Goal: Use online tool/utility

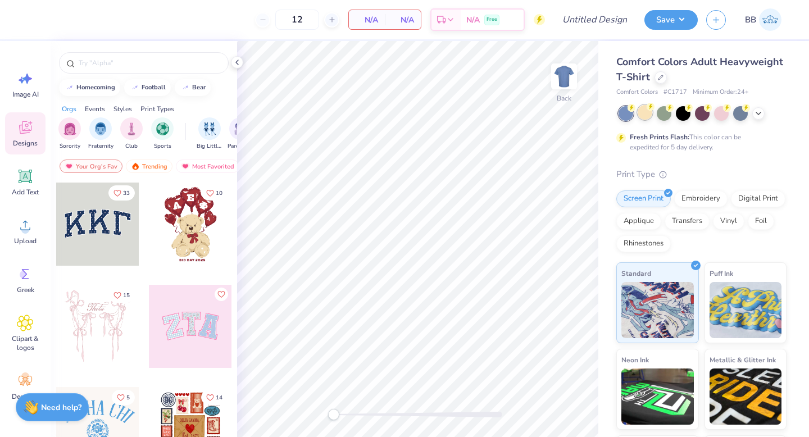
click at [643, 111] on div at bounding box center [645, 112] width 15 height 15
click at [755, 115] on icon at bounding box center [758, 112] width 9 height 9
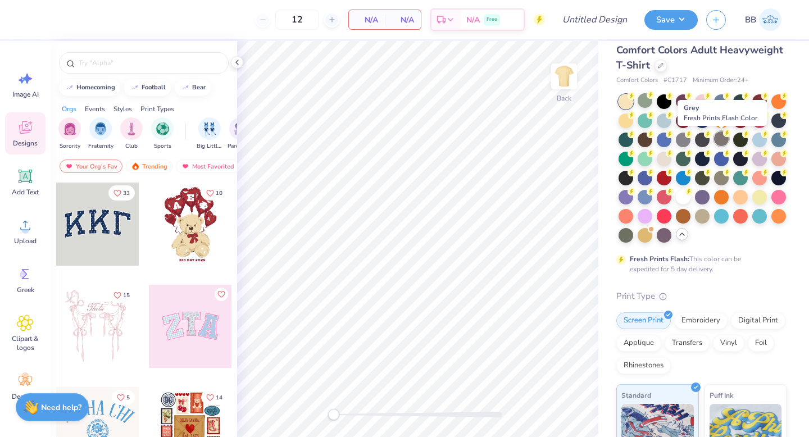
scroll to position [12, 0]
click at [695, 215] on div at bounding box center [702, 214] width 15 height 15
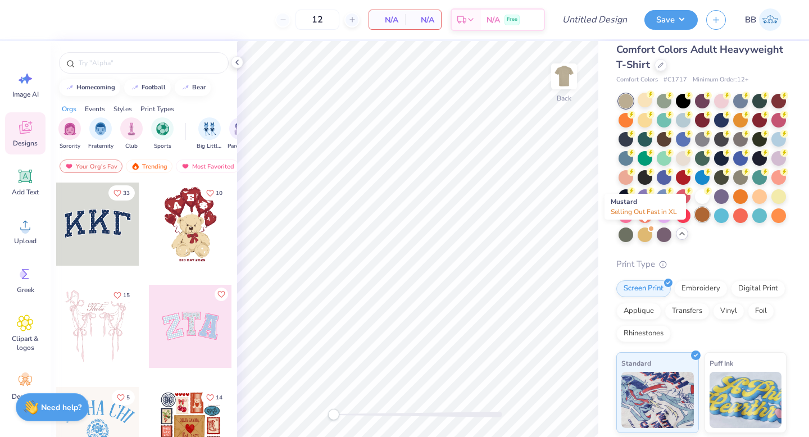
click at [645, 235] on div at bounding box center [645, 235] width 15 height 15
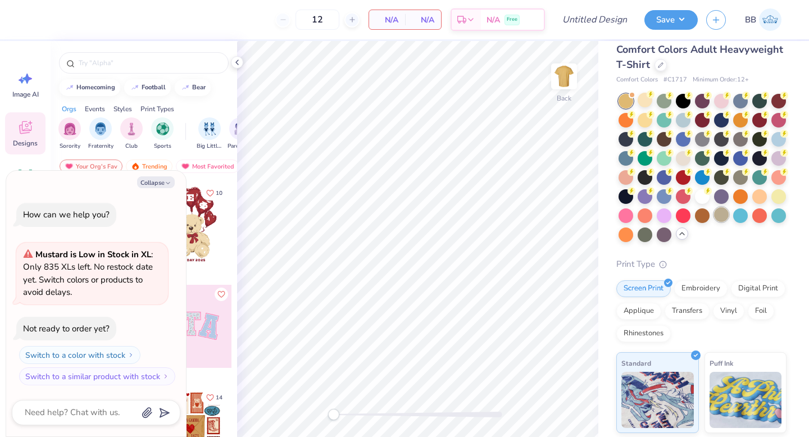
click at [719, 219] on div at bounding box center [721, 214] width 15 height 15
drag, startPoint x: 690, startPoint y: 78, endPoint x: 665, endPoint y: 78, distance: 25.3
click at [665, 78] on div "Comfort Colors # C1717 Minimum Order: 12 +" at bounding box center [701, 80] width 170 height 10
copy span "# C1717"
type textarea "x"
